Goal: Navigation & Orientation: Find specific page/section

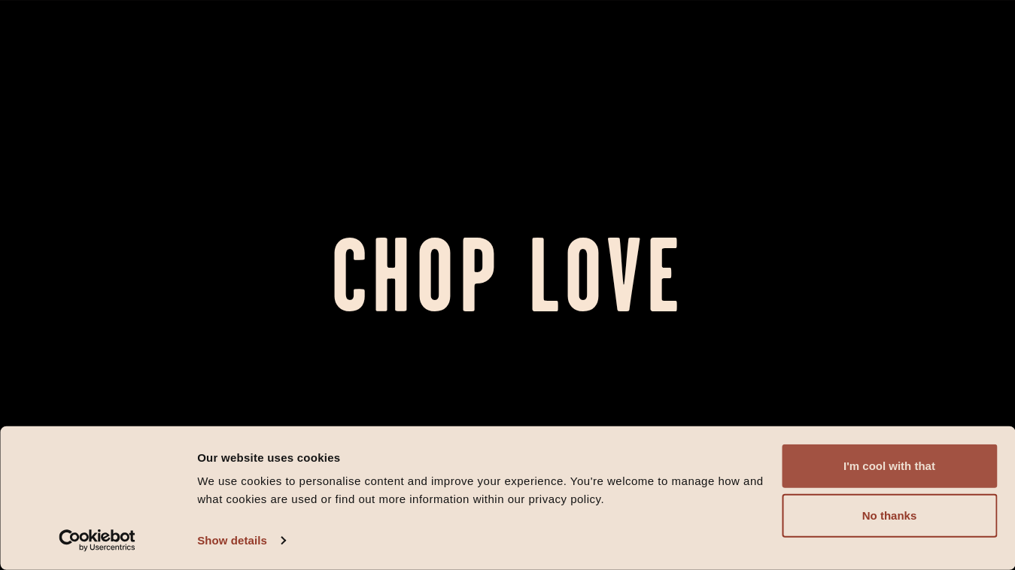
click at [844, 452] on button "I'm cool with that" at bounding box center [889, 467] width 215 height 44
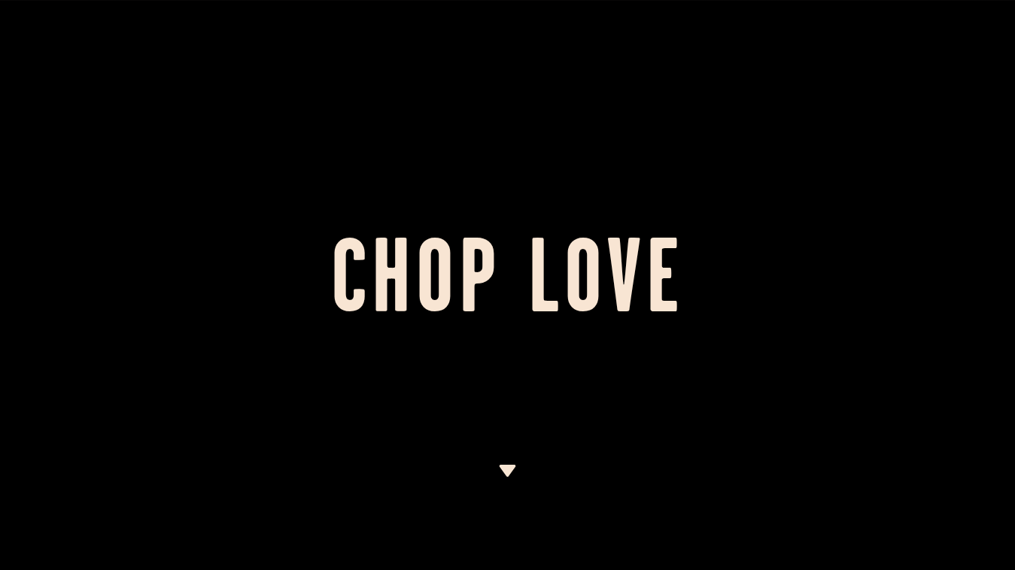
click at [502, 465] on img at bounding box center [507, 471] width 19 height 12
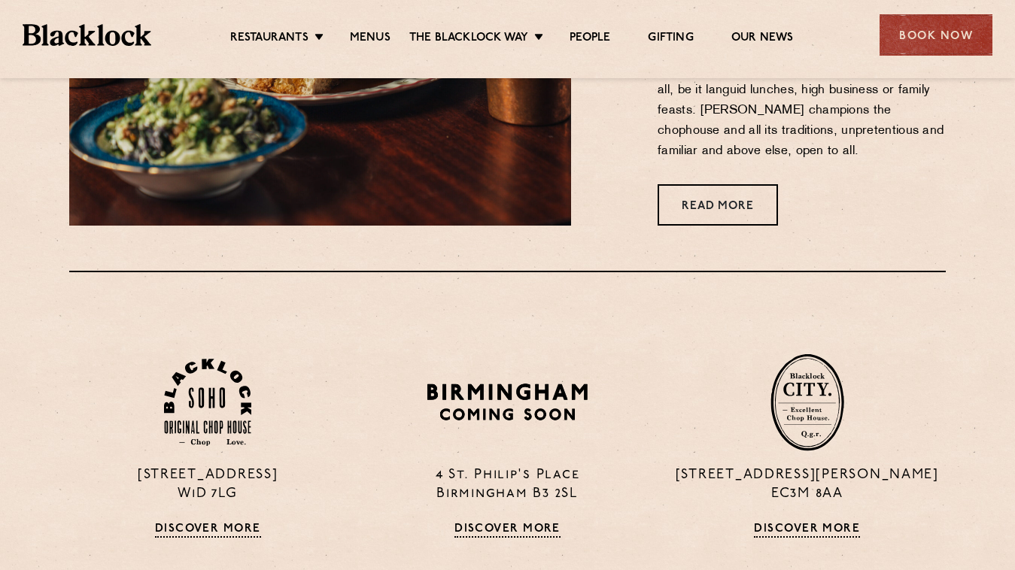
scroll to position [824, 0]
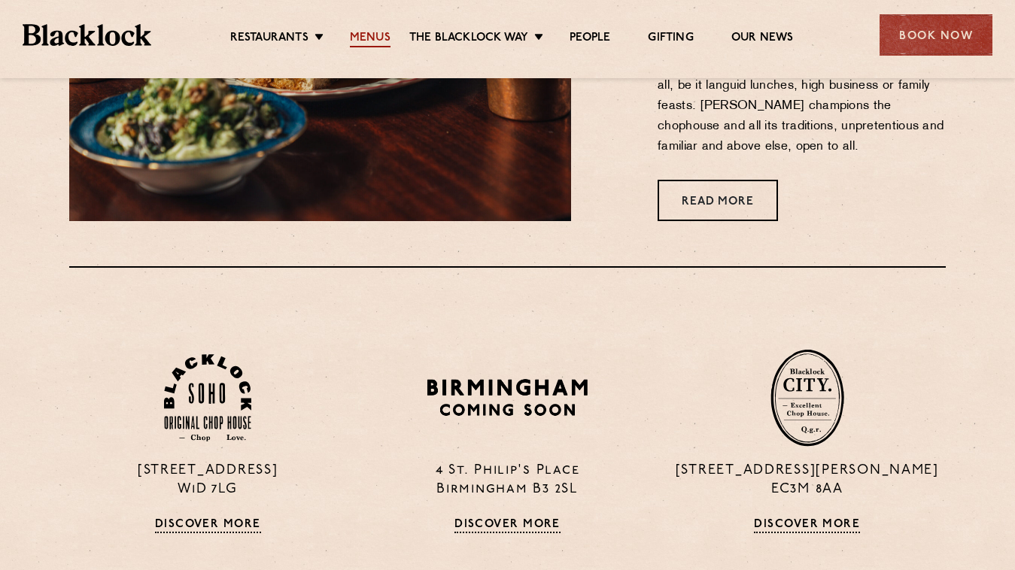
click at [368, 34] on link "Menus" at bounding box center [370, 39] width 41 height 17
